Goal: Communication & Community: Answer question/provide support

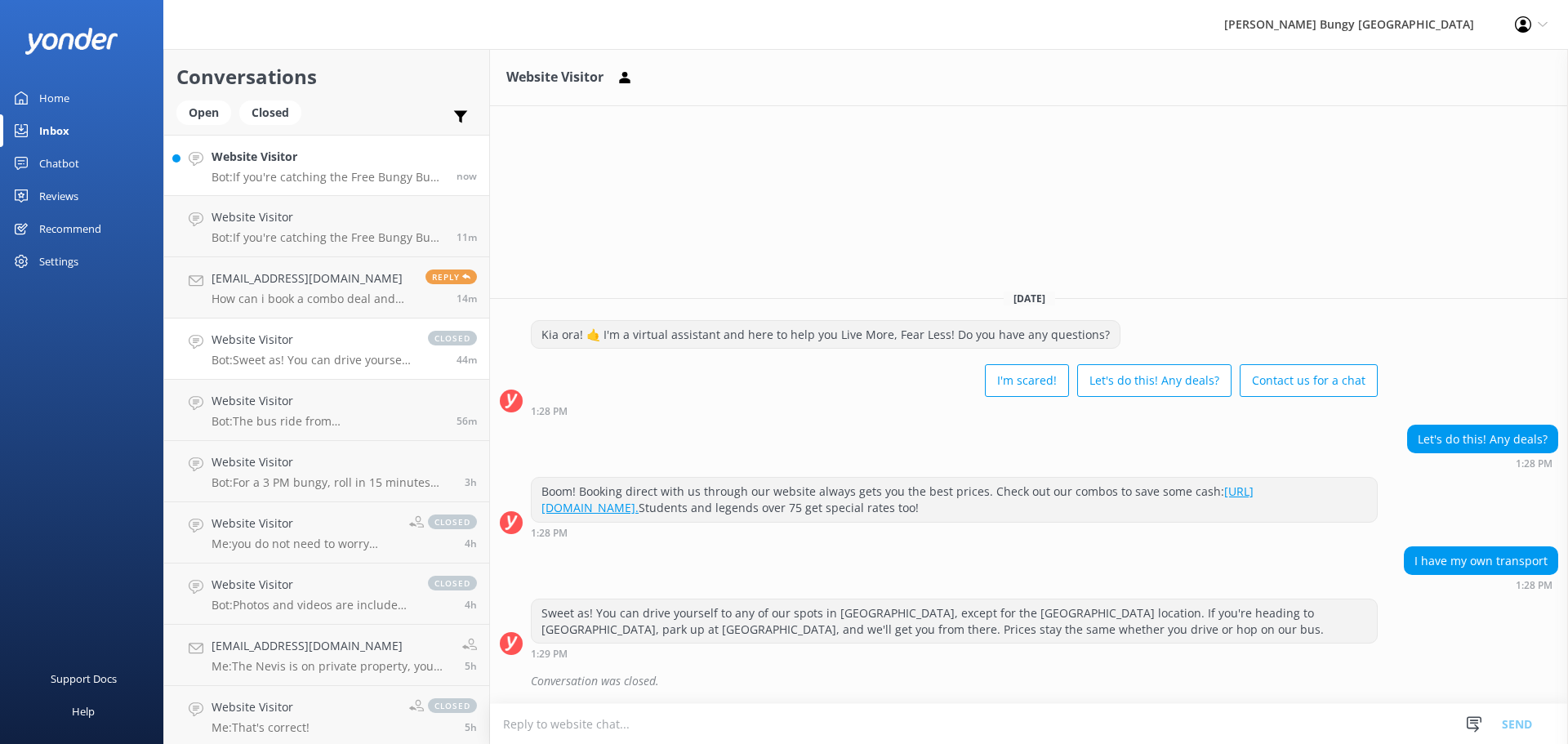
click at [369, 170] on p "Bot: If you're catching the Free Bungy Bus in [GEOGRAPHIC_DATA], the times on t…" at bounding box center [328, 178] width 233 height 15
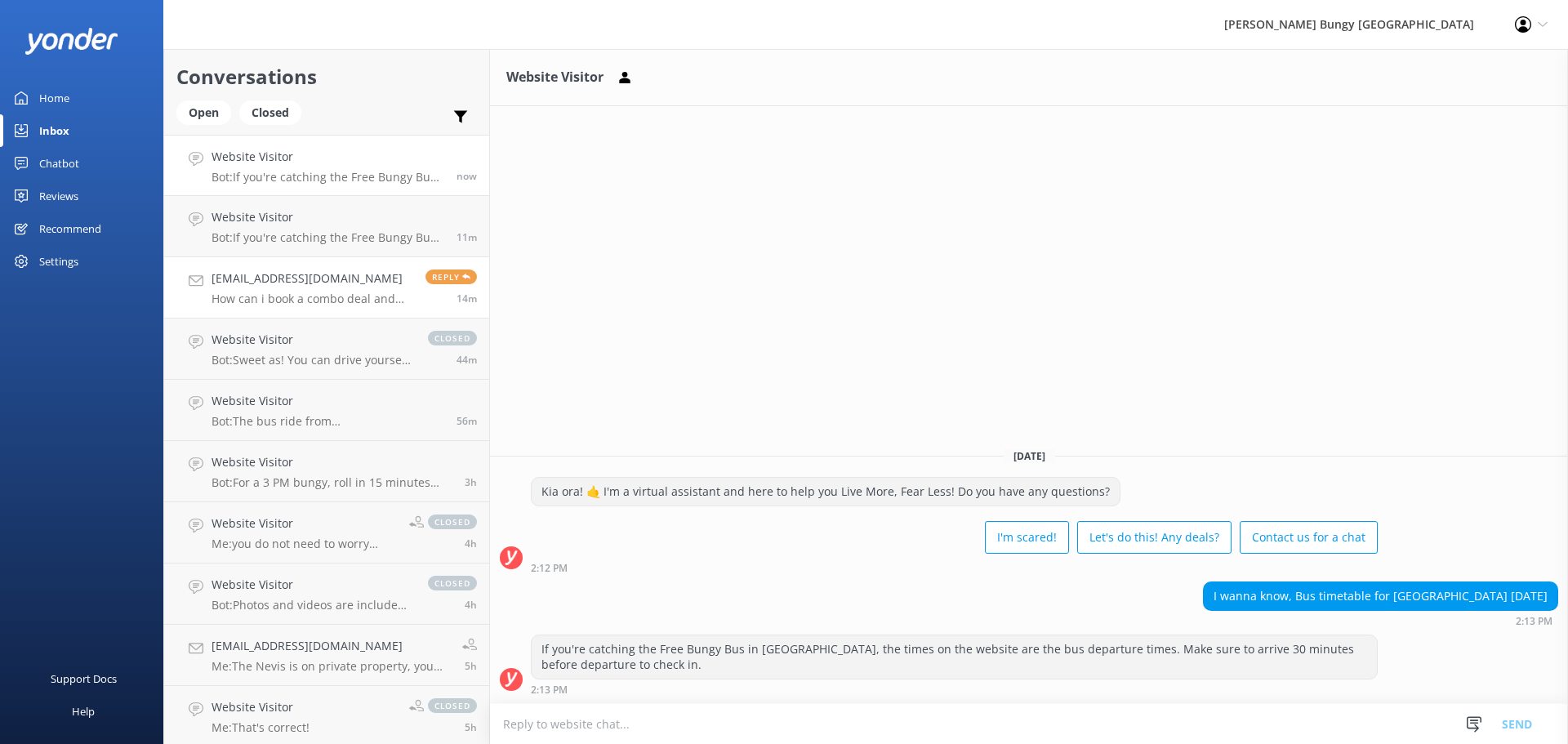
click at [290, 273] on h4 "[EMAIL_ADDRESS][DOMAIN_NAME]" at bounding box center [312, 278] width 202 height 18
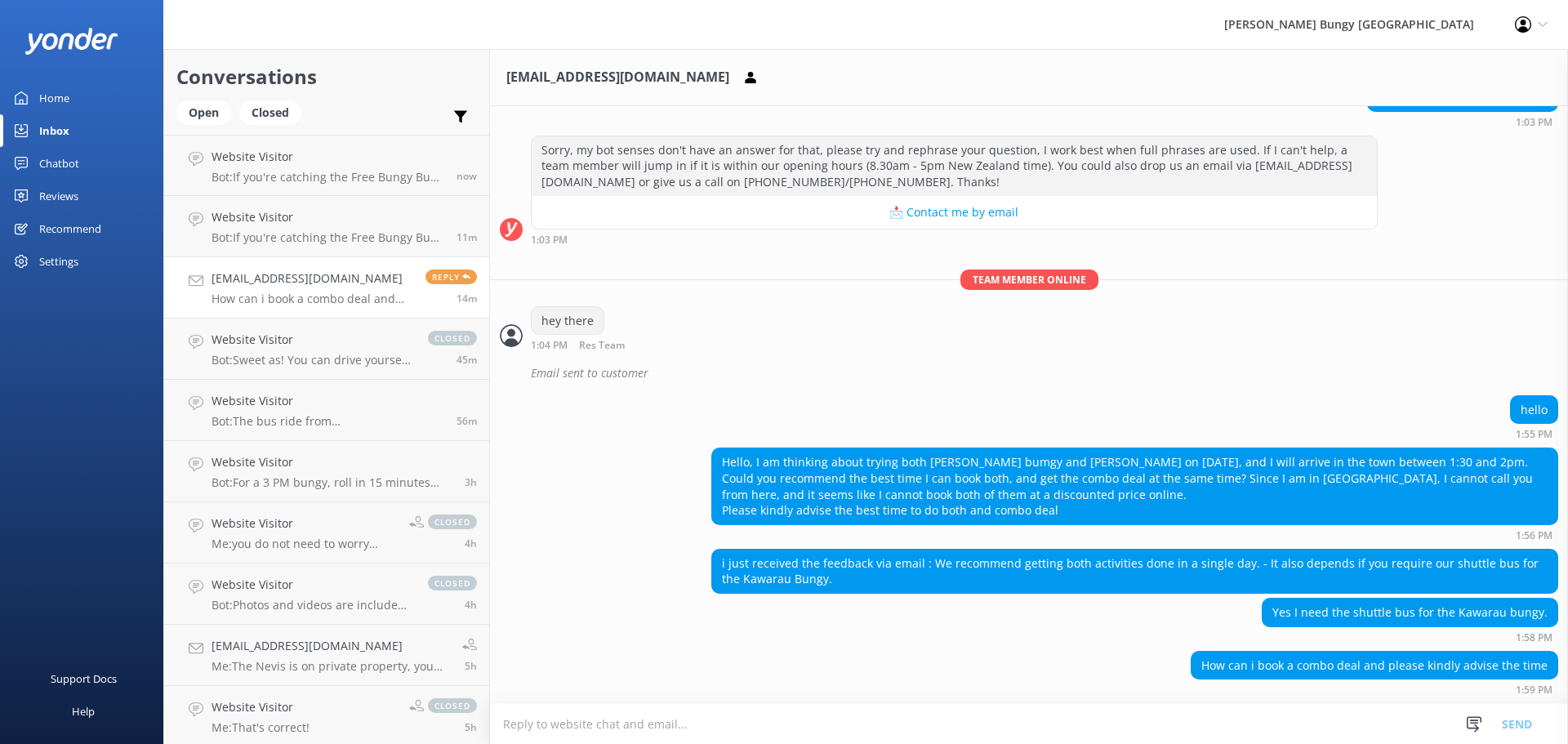
scroll to position [1287, 0]
click at [966, 492] on textarea at bounding box center [1029, 723] width 1078 height 40
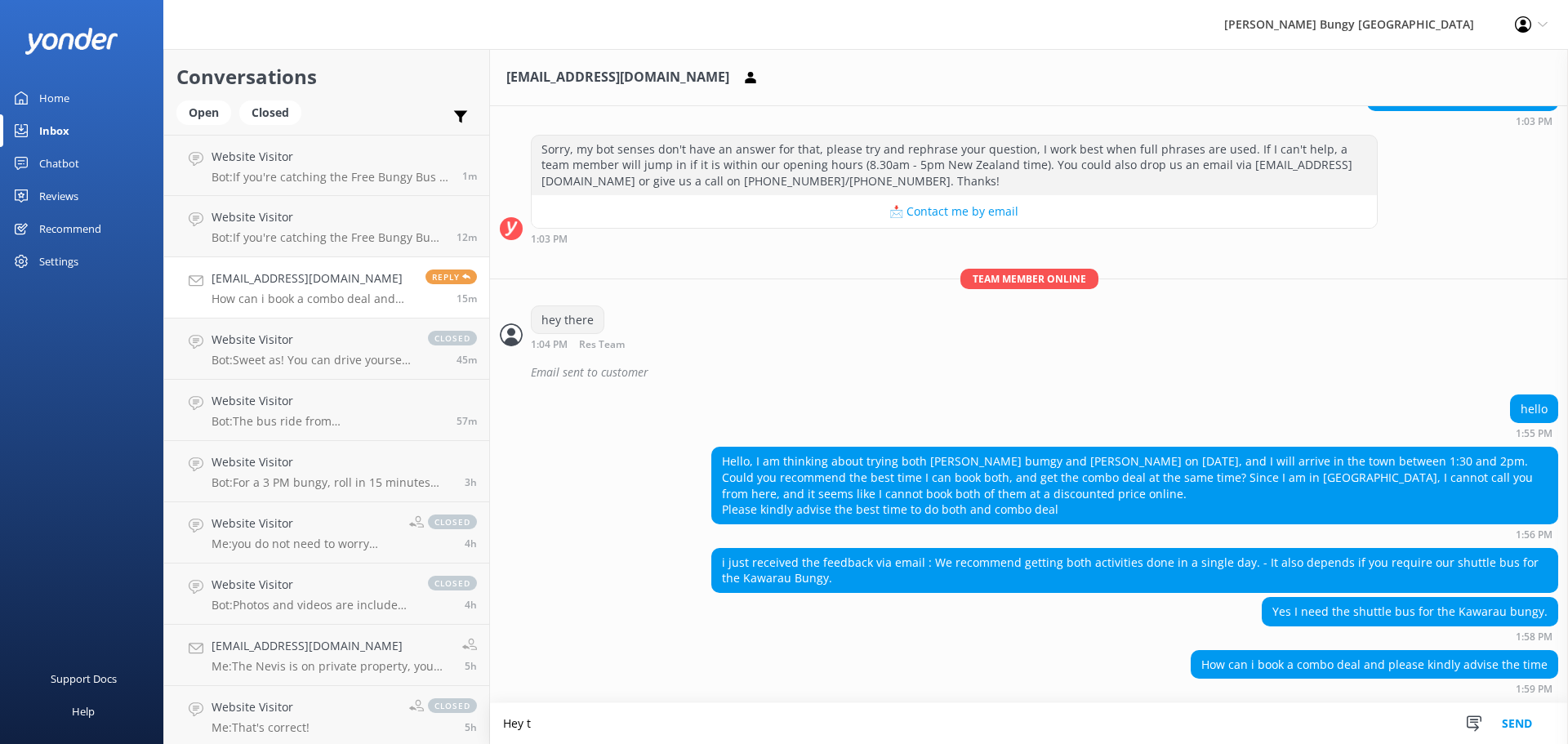
scroll to position [1288, 0]
type textarea "Hey there, the timing you requested will not work for the bus as the earliest w…"
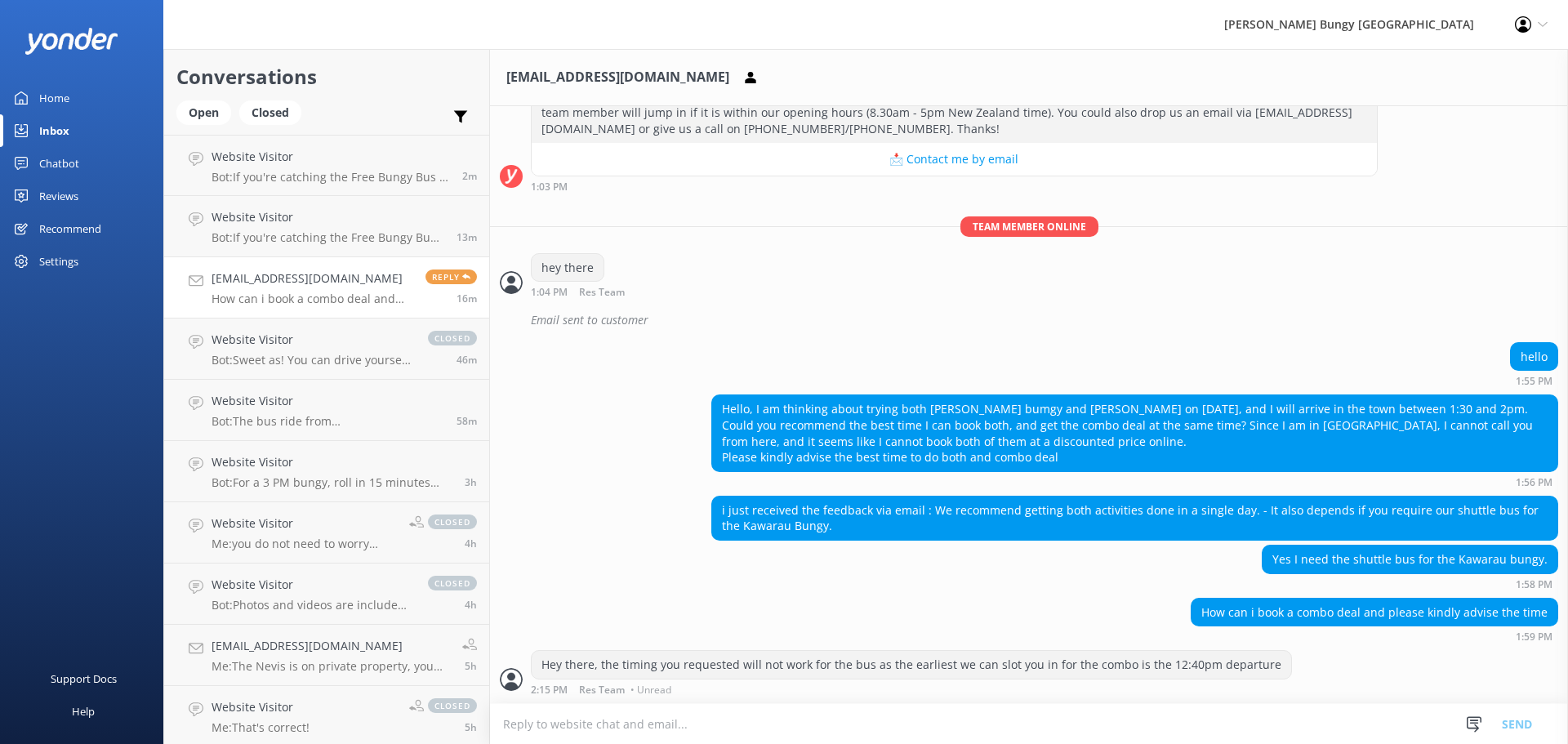
click at [966, 492] on textarea at bounding box center [1029, 723] width 1078 height 40
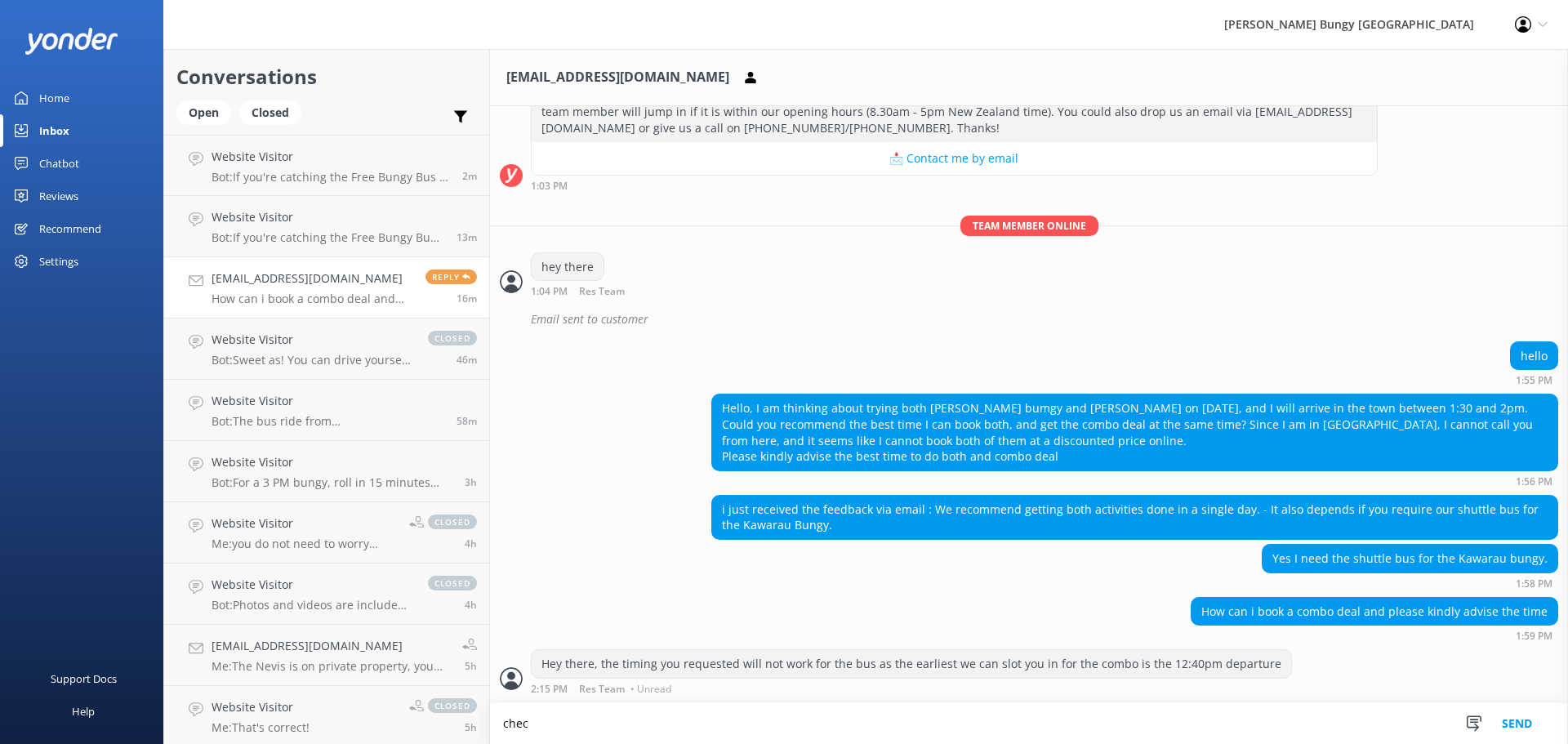
scroll to position [1341, 0]
type textarea "check-in time is 12:10pm"
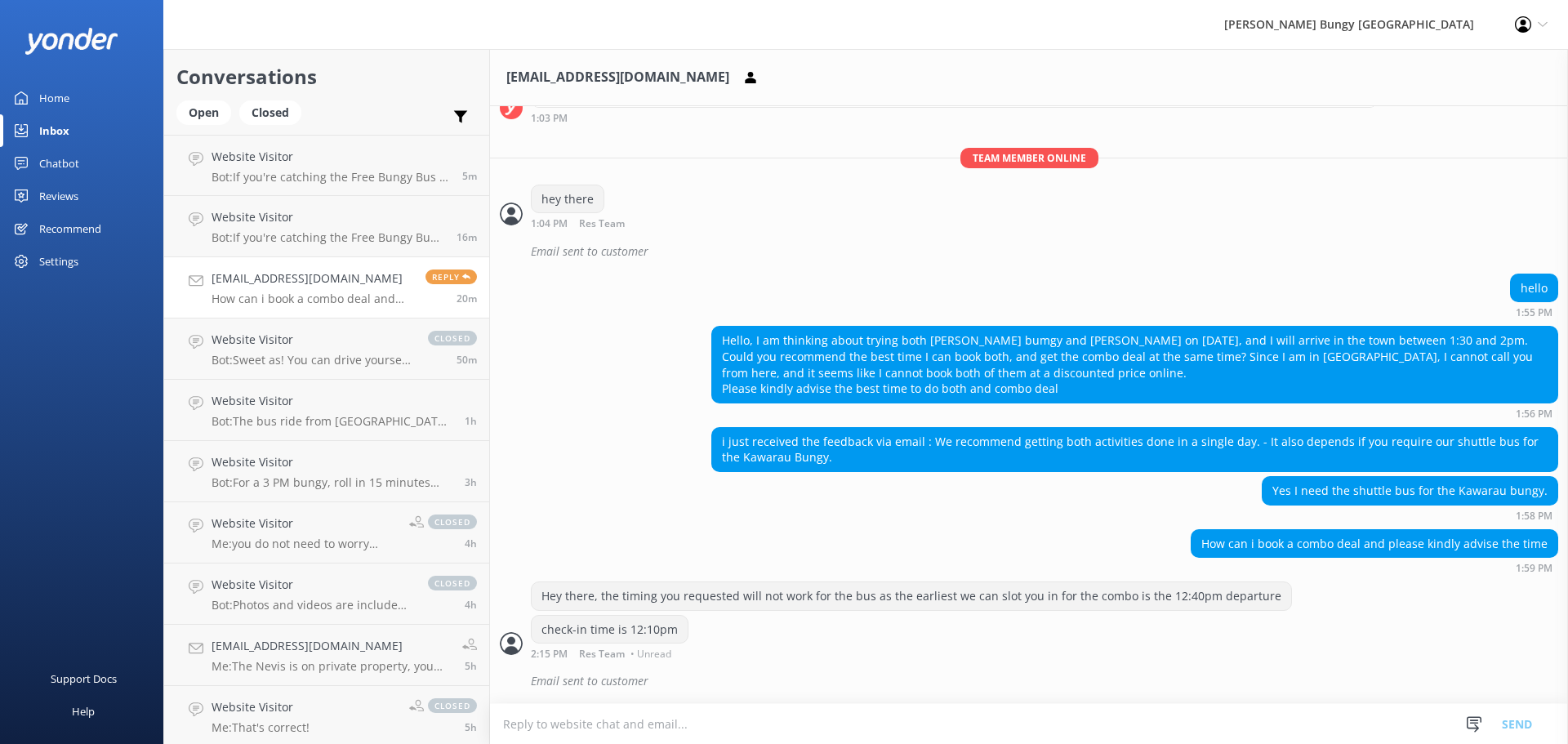
scroll to position [1409, 0]
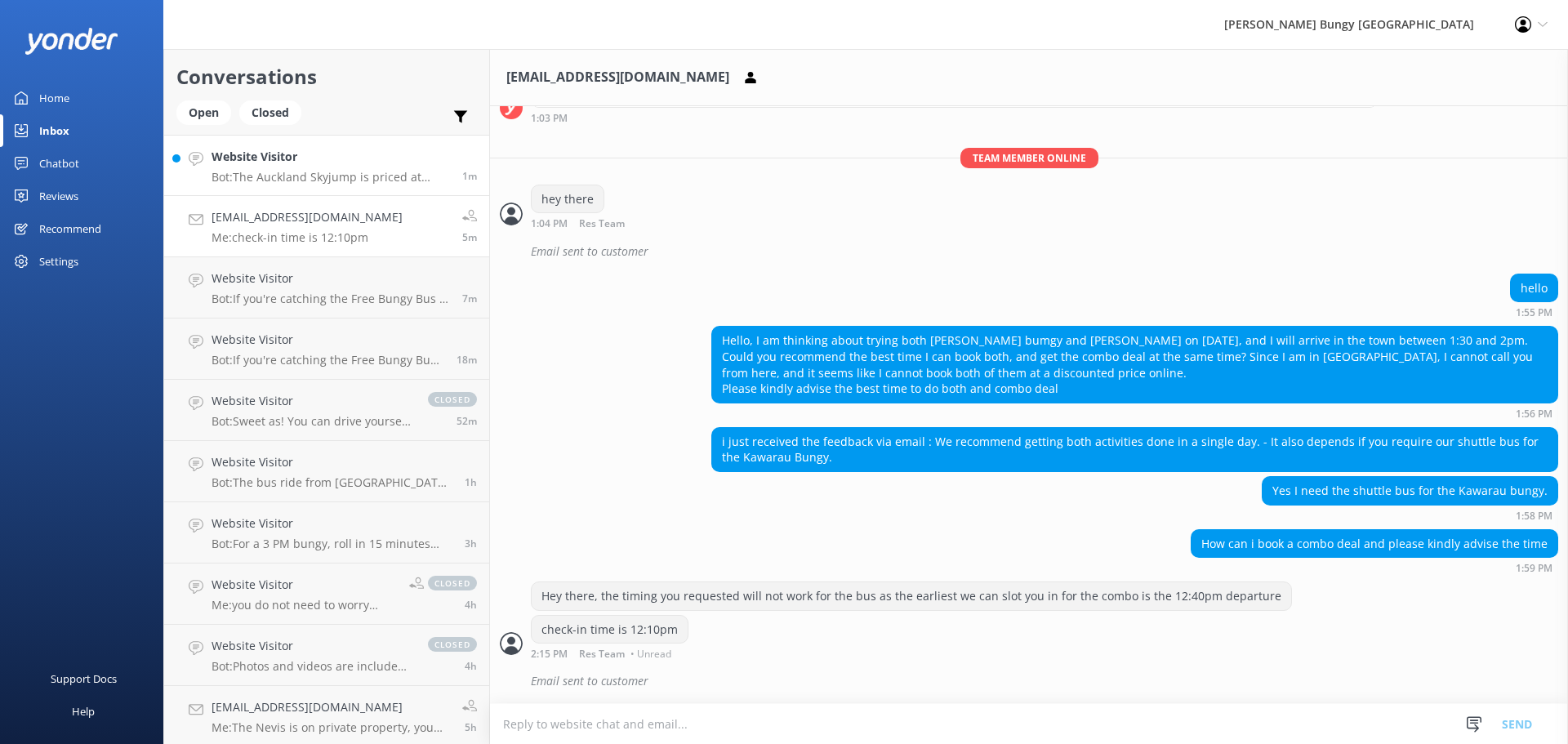
click at [350, 168] on div "Website Visitor Bot: The Auckland Skyjump is priced at $330 per adult (15+yrs),…" at bounding box center [330, 165] width 239 height 36
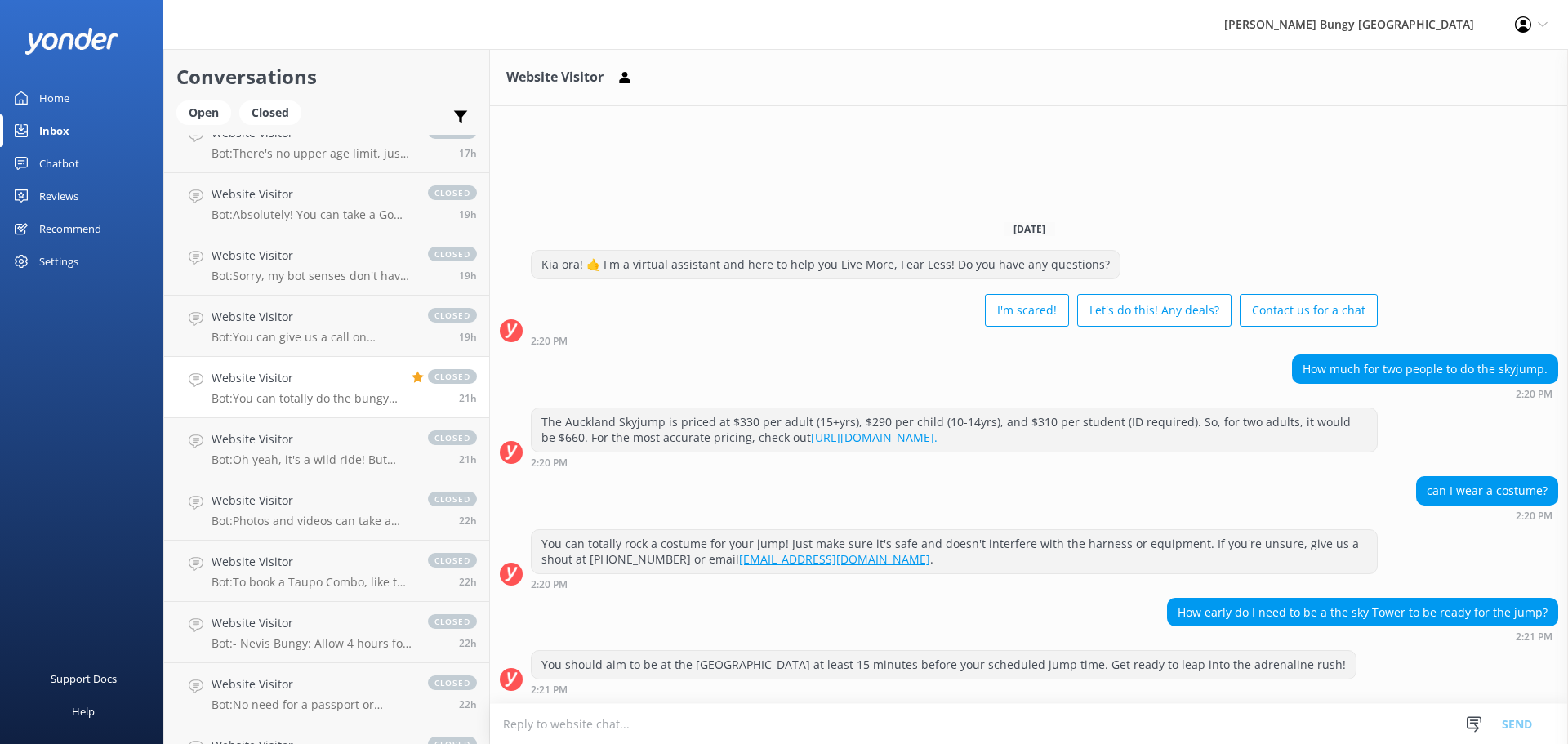
scroll to position [1334, 0]
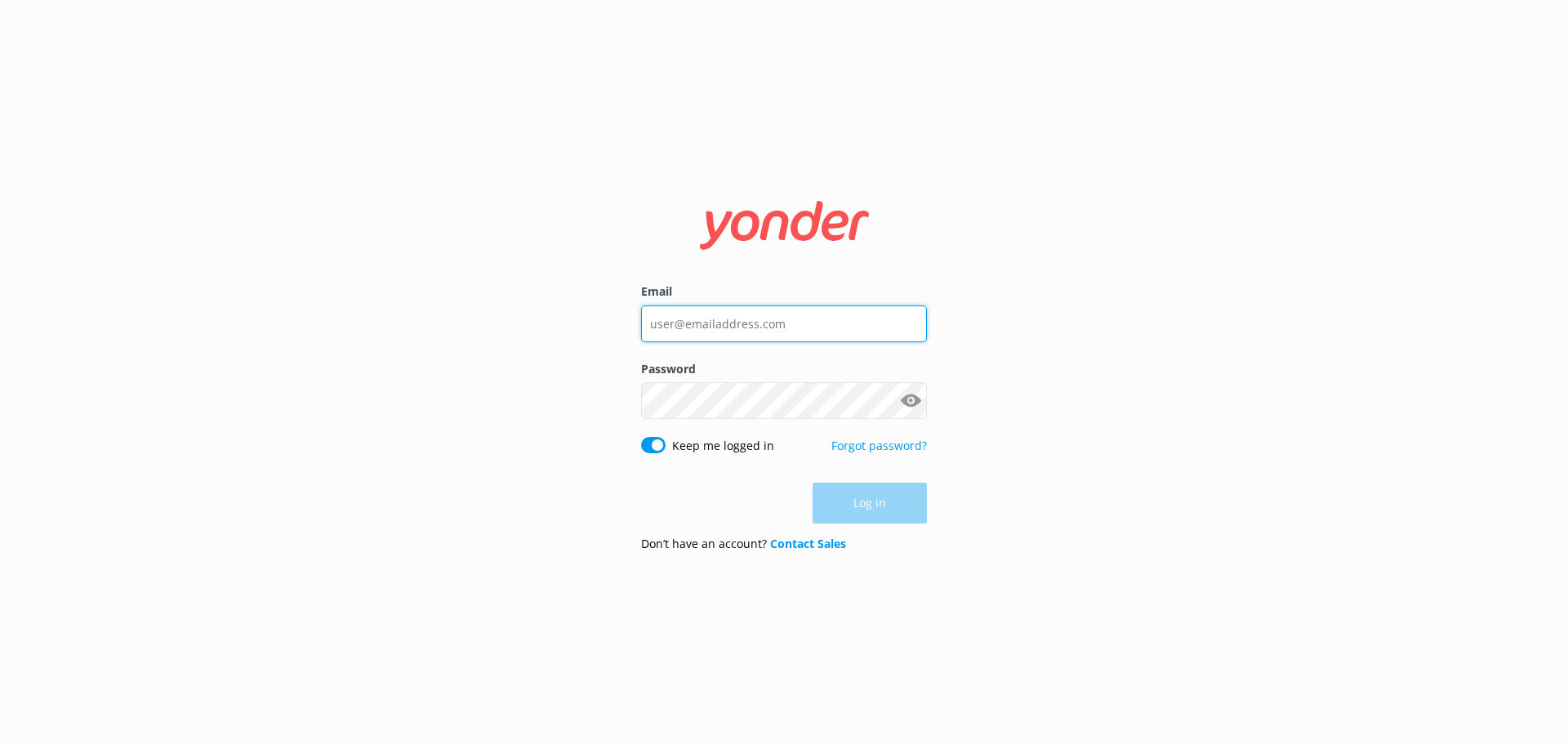
type input "[EMAIL_ADDRESS][DOMAIN_NAME]"
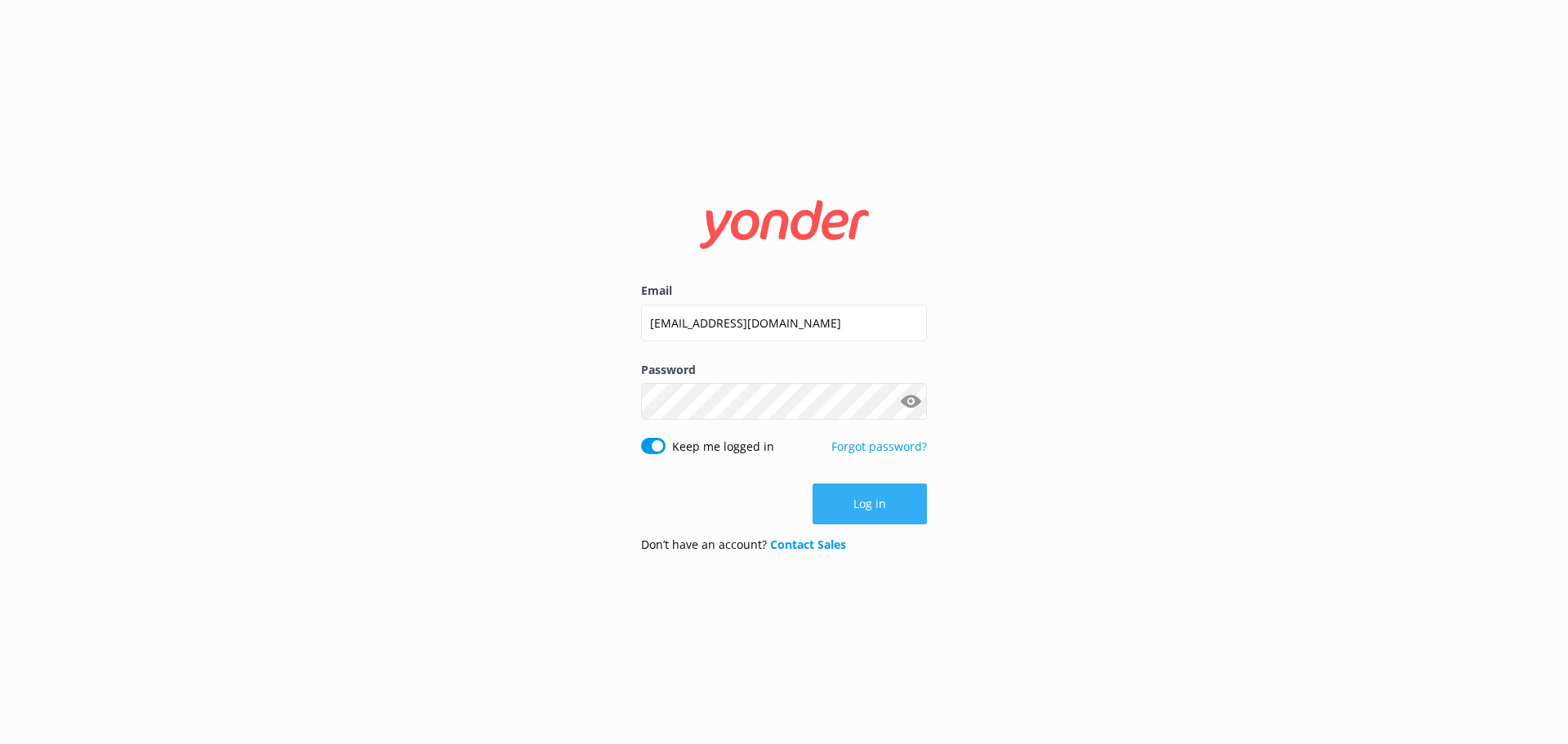
click at [877, 493] on div "Log in" at bounding box center [784, 503] width 286 height 40
click at [881, 494] on button "Log in" at bounding box center [870, 503] width 114 height 40
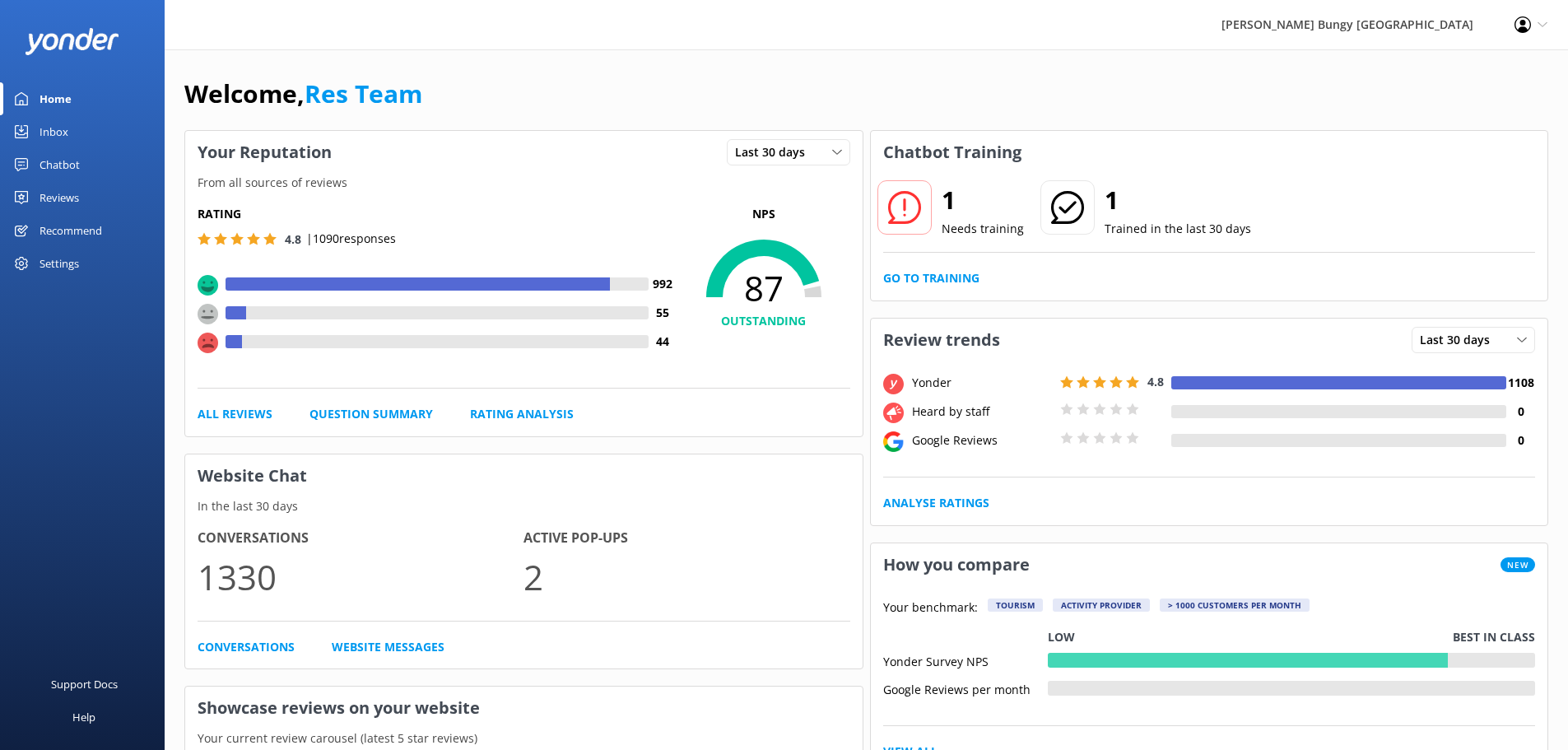
click at [52, 127] on div "Inbox" at bounding box center [53, 132] width 29 height 33
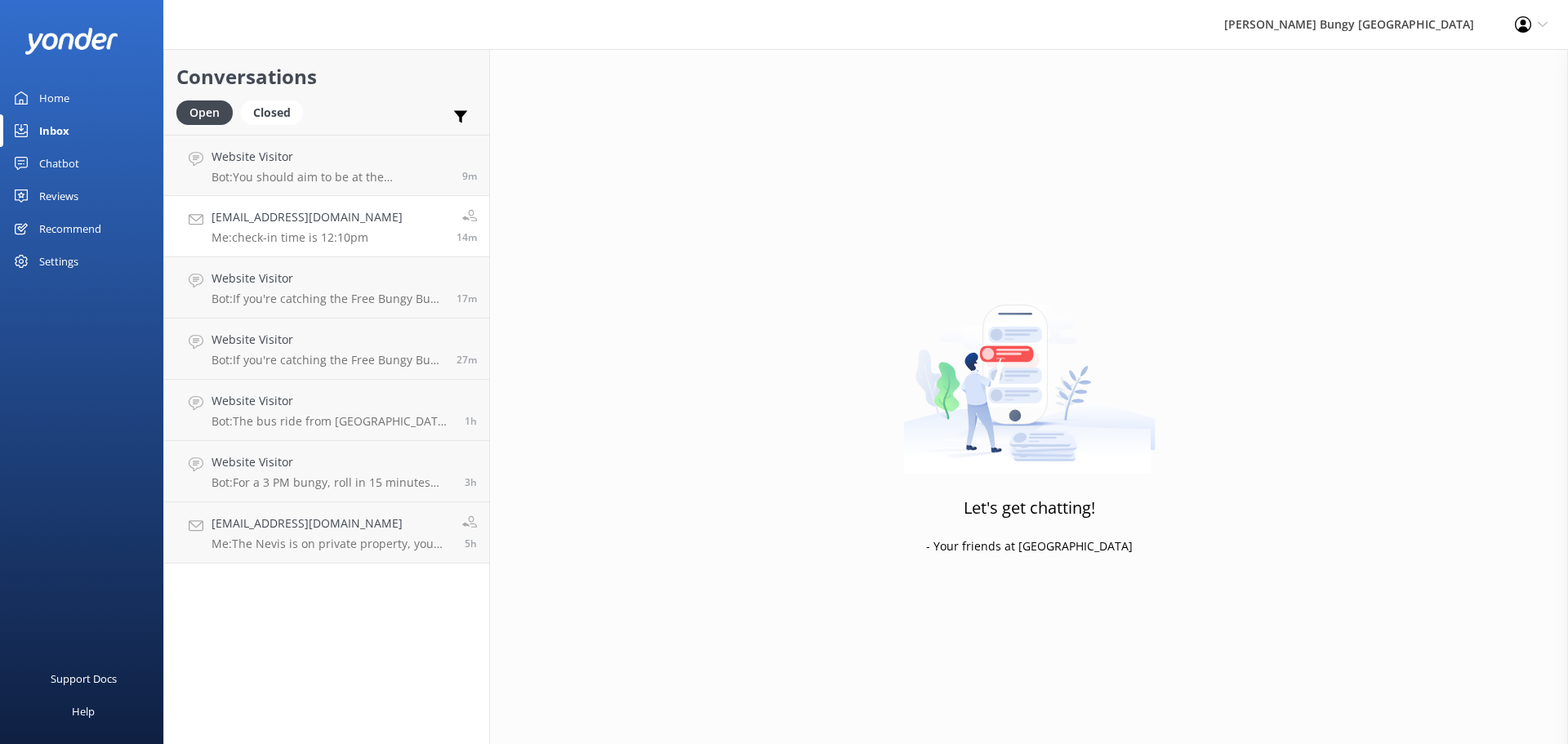
click at [380, 234] on link "[EMAIL_ADDRESS][DOMAIN_NAME] Me: check-in time is 12:10pm 14m" at bounding box center [327, 226] width 325 height 61
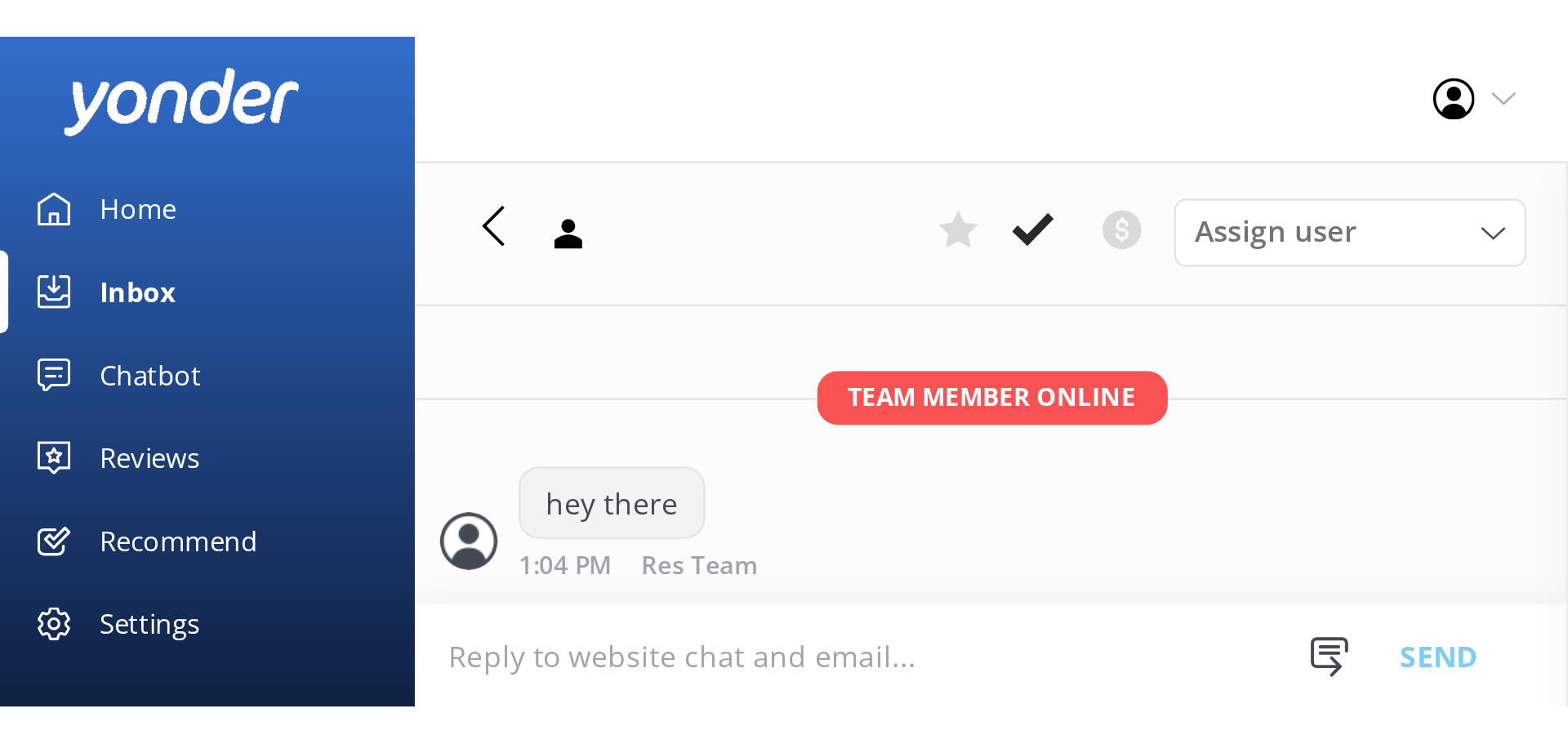
scroll to position [1409, 0]
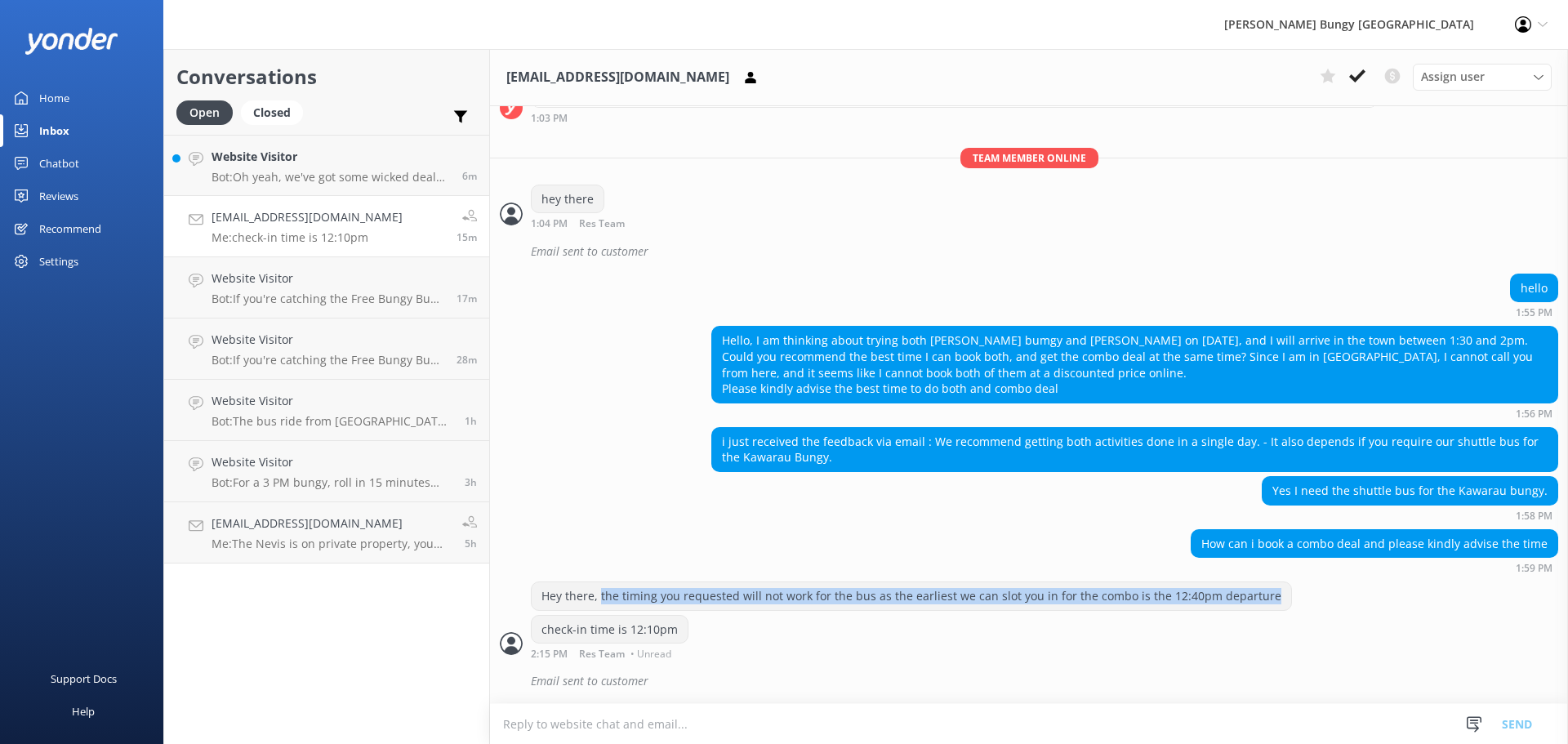
drag, startPoint x: 601, startPoint y: 595, endPoint x: 1316, endPoint y: 591, distance: 715.0
click at [1316, 591] on div "Hey there, the timing you requested will not work for the bus as the earliest w…" at bounding box center [1029, 598] width 1078 height 34
copy div "the timing you requested will not work for the bus as the earliest we can slot …"
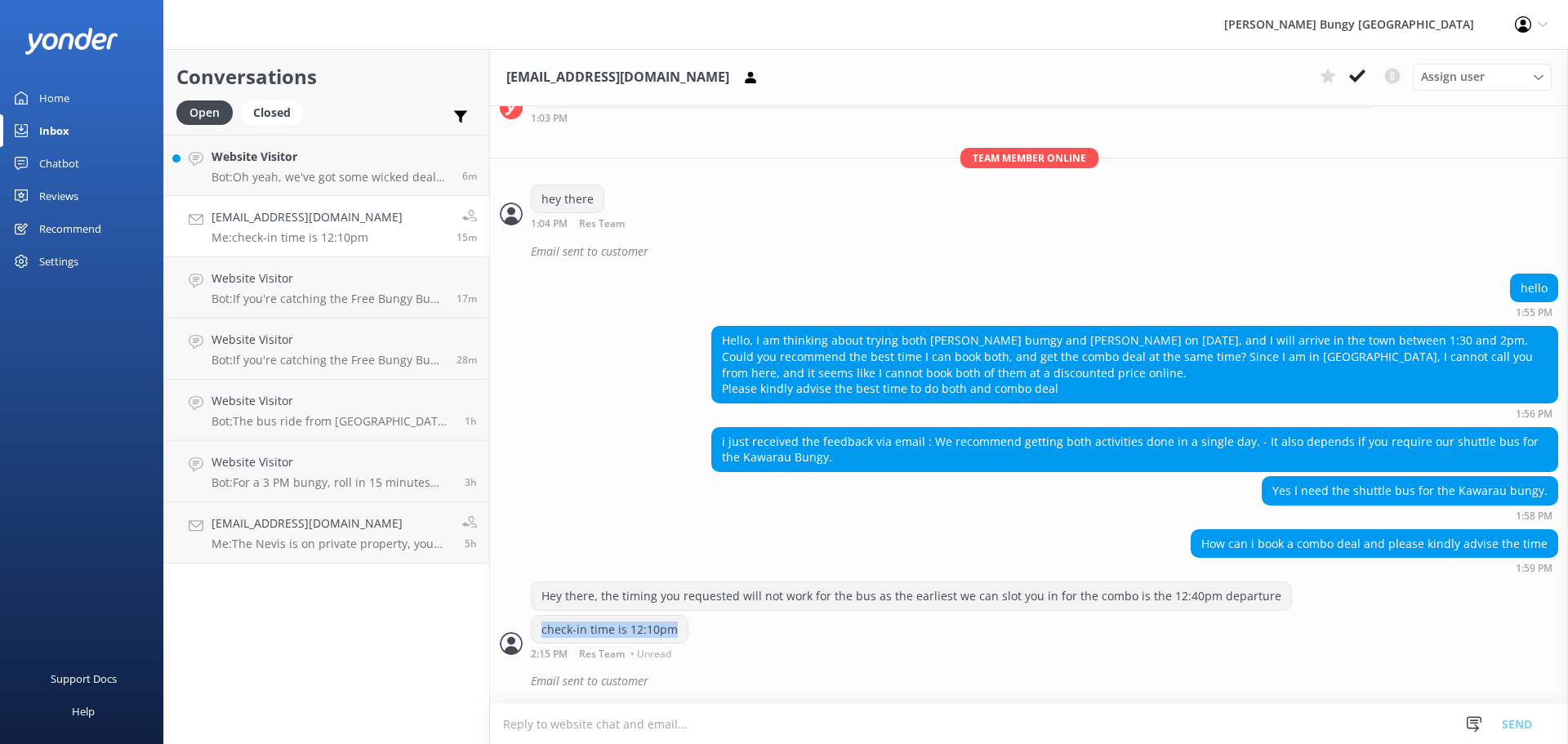
drag, startPoint x: 677, startPoint y: 632, endPoint x: 540, endPoint y: 633, distance: 137.0
click at [540, 633] on div "check-in time is 12:10pm" at bounding box center [610, 630] width 156 height 28
copy div "check-in time is 12:10pm"
click at [1152, 552] on div "How can i book a combo deal and please kindly advise the time 1:59 PM" at bounding box center [1029, 552] width 1078 height 45
click at [408, 165] on h4 "Website Visitor" at bounding box center [328, 157] width 233 height 18
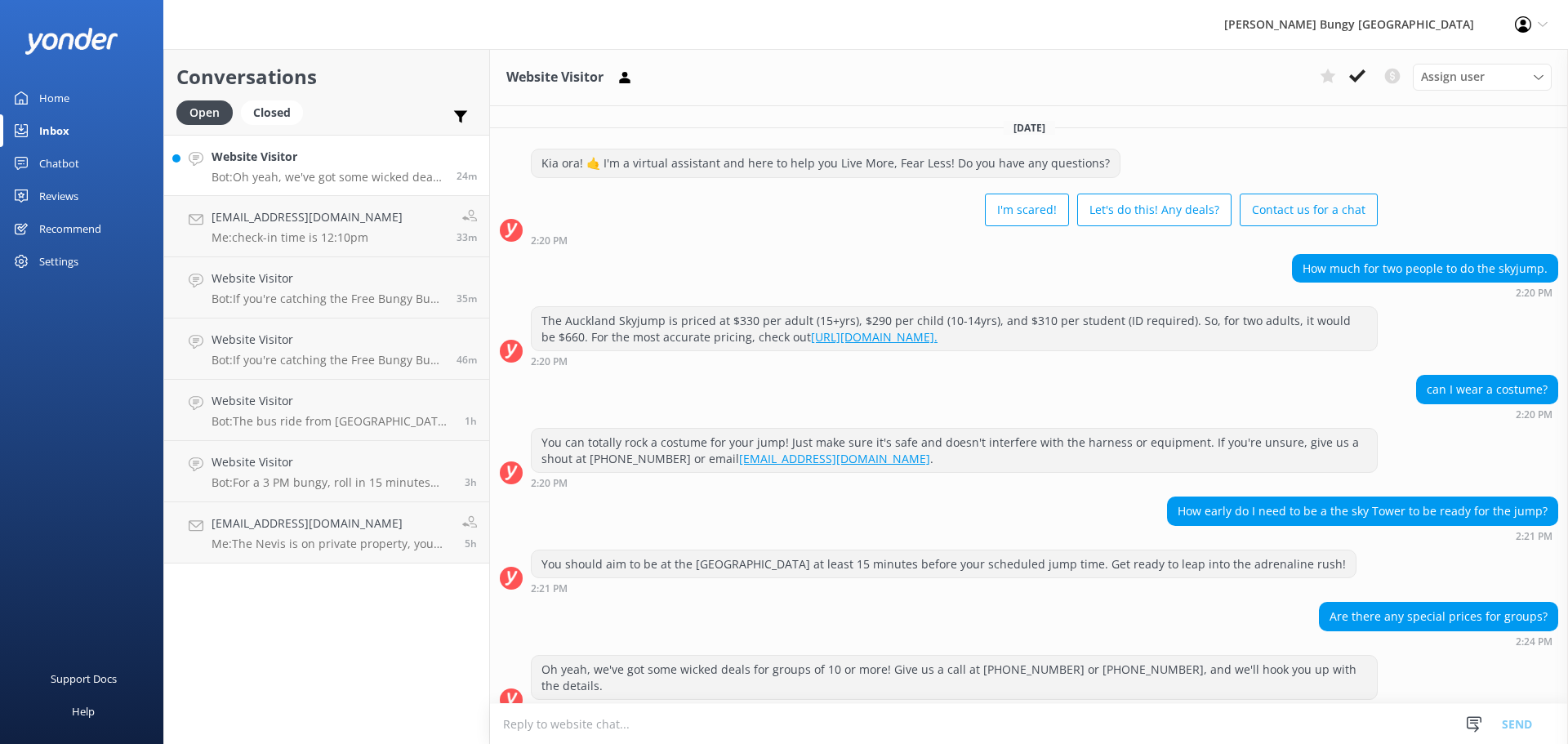
scroll to position [5, 0]
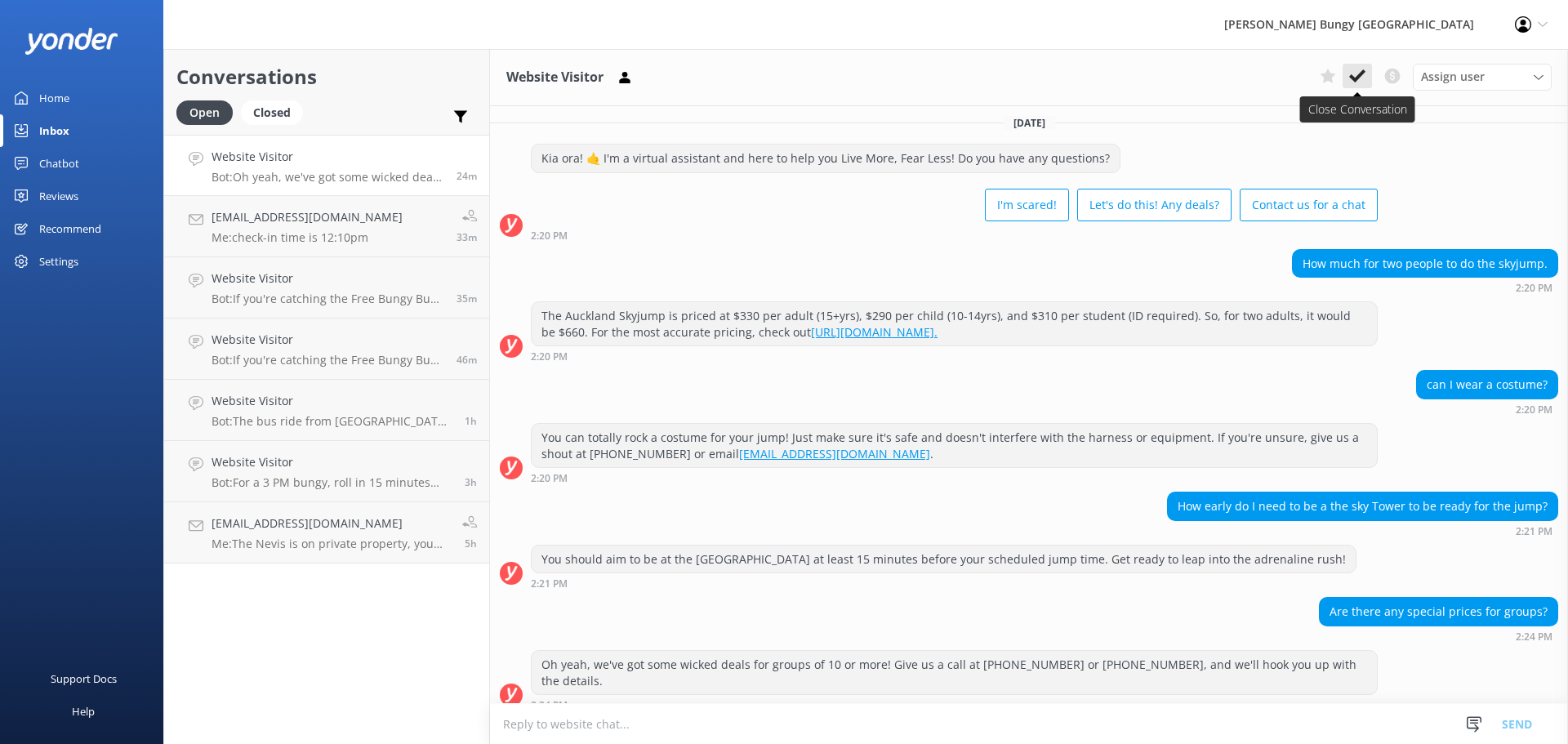
click at [1352, 78] on use at bounding box center [1357, 76] width 17 height 13
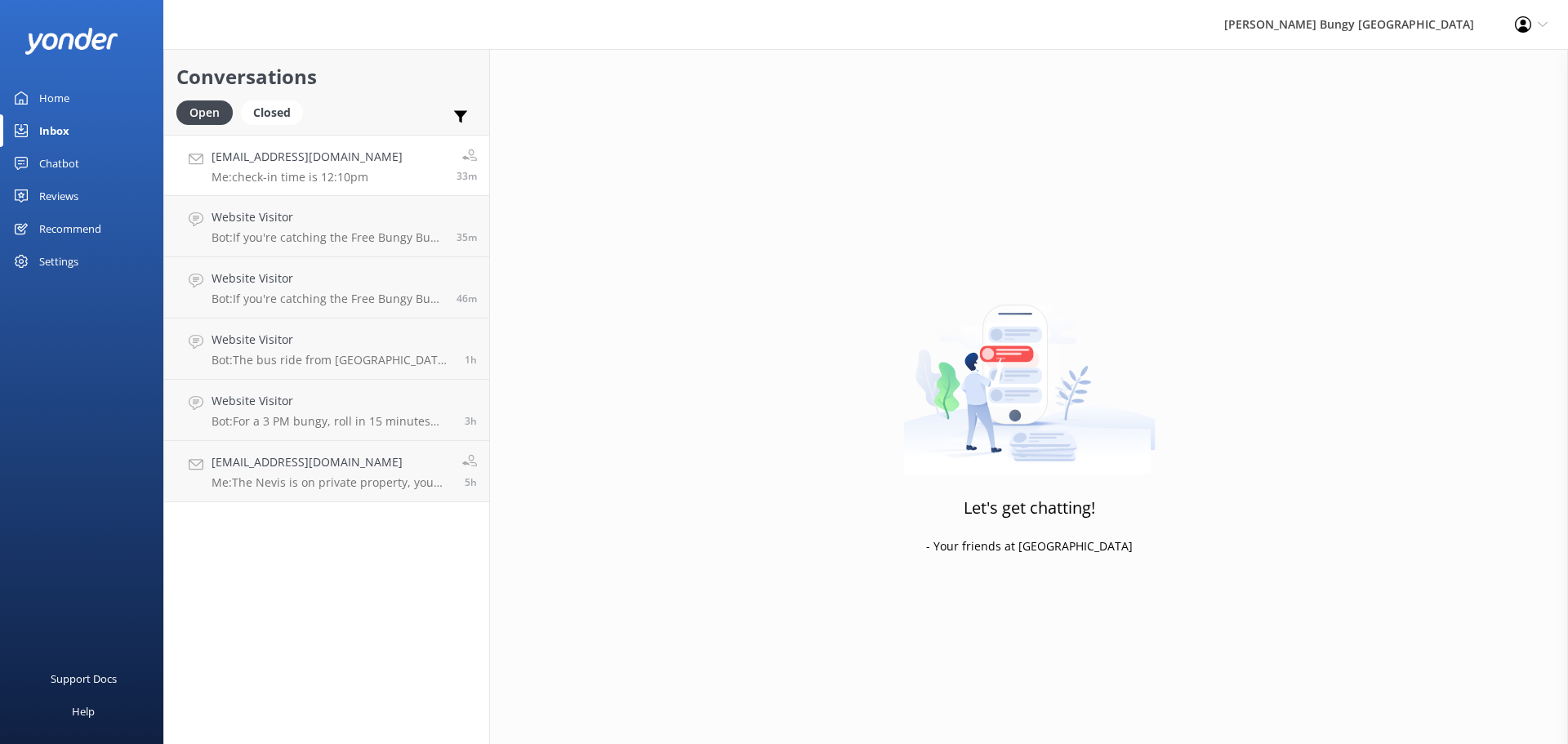
click at [305, 161] on h4 "[EMAIL_ADDRESS][DOMAIN_NAME]" at bounding box center [306, 157] width 191 height 18
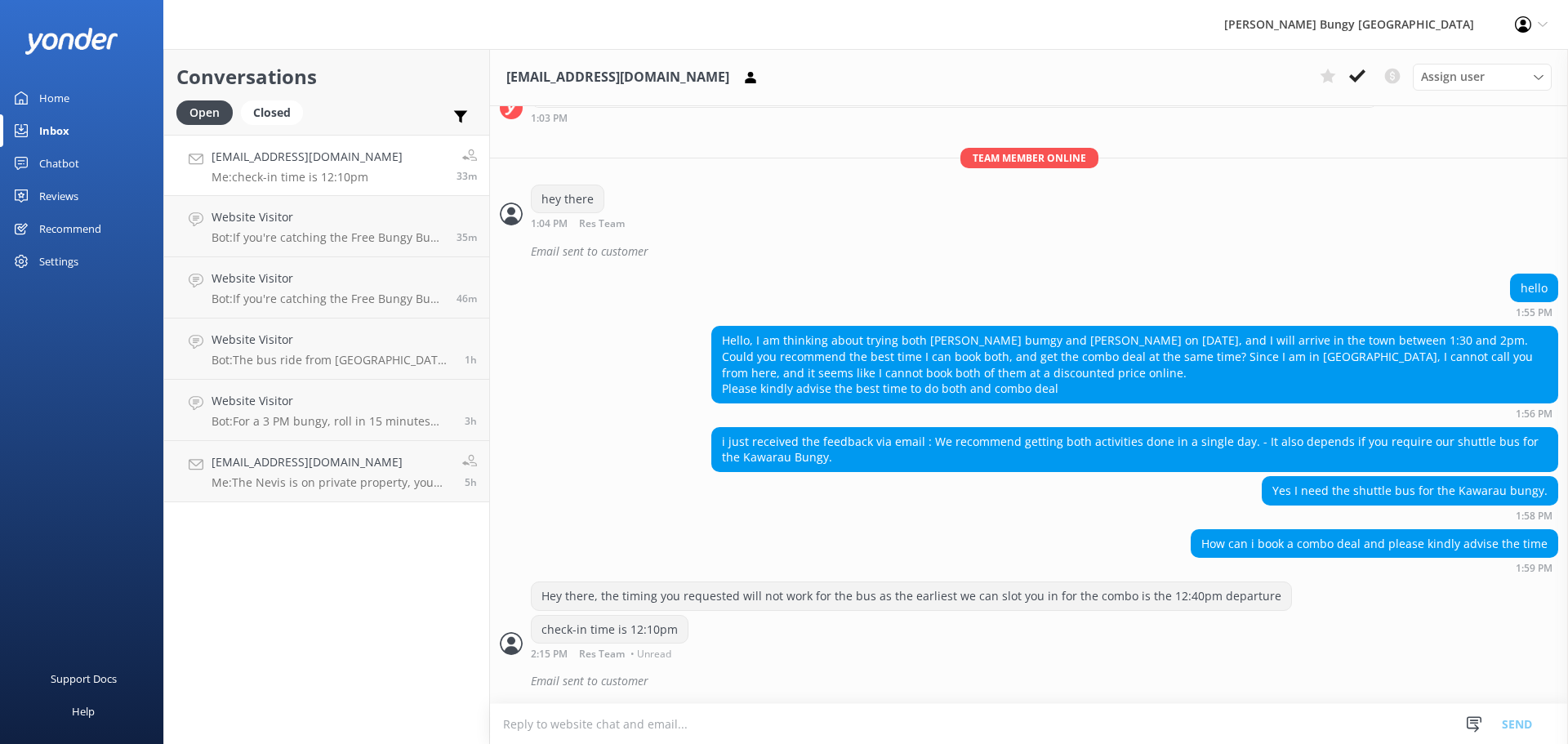
scroll to position [1409, 0]
